Goal: Task Accomplishment & Management: Complete application form

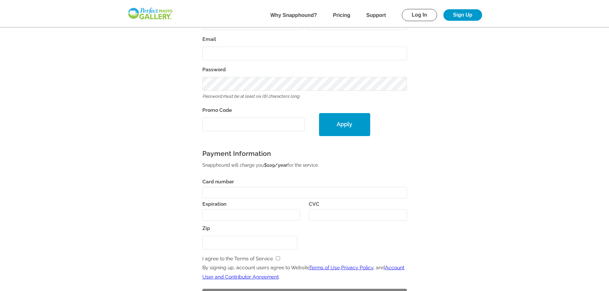
scroll to position [160, 0]
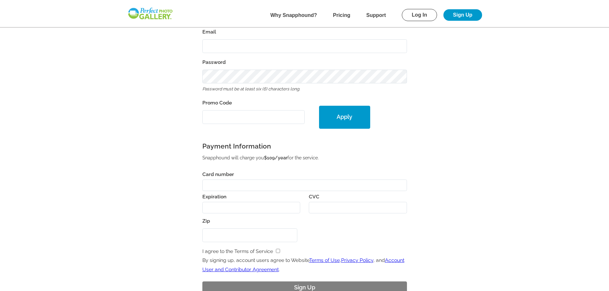
click at [221, 118] on input "Promo Code" at bounding box center [253, 117] width 102 height 14
type input "PGE34252"
click at [331, 119] on button "Apply" at bounding box center [344, 117] width 51 height 23
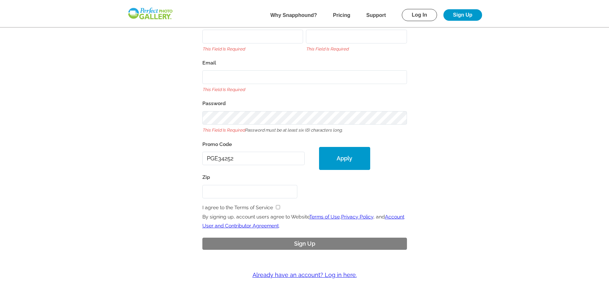
drag, startPoint x: 236, startPoint y: 160, endPoint x: 203, endPoint y: 159, distance: 32.9
click at [203, 159] on input "PGE34252" at bounding box center [253, 159] width 102 height 14
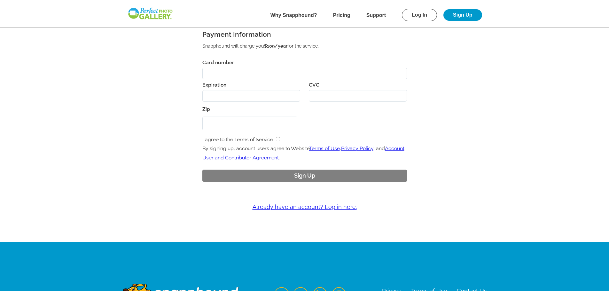
scroll to position [324, 0]
